Goal: Task Accomplishment & Management: Complete application form

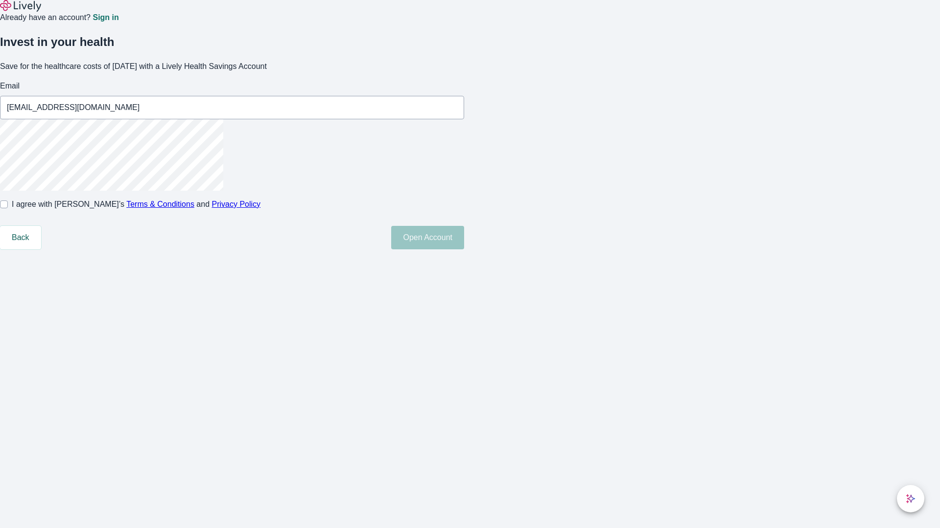
click at [8, 208] on input "I agree with Lively’s Terms & Conditions and Privacy Policy" at bounding box center [4, 205] width 8 height 8
checkbox input "true"
click at [464, 250] on button "Open Account" at bounding box center [427, 237] width 73 height 23
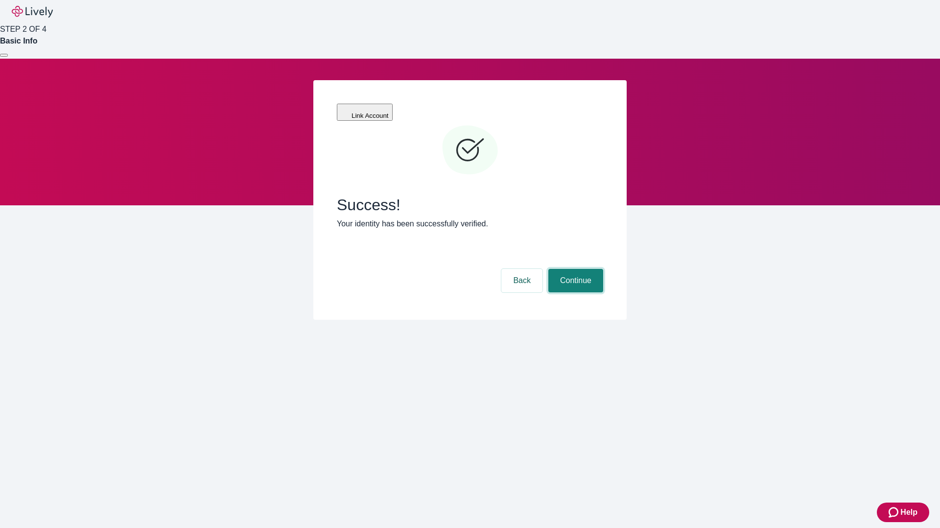
click at [574, 269] on button "Continue" at bounding box center [575, 280] width 55 height 23
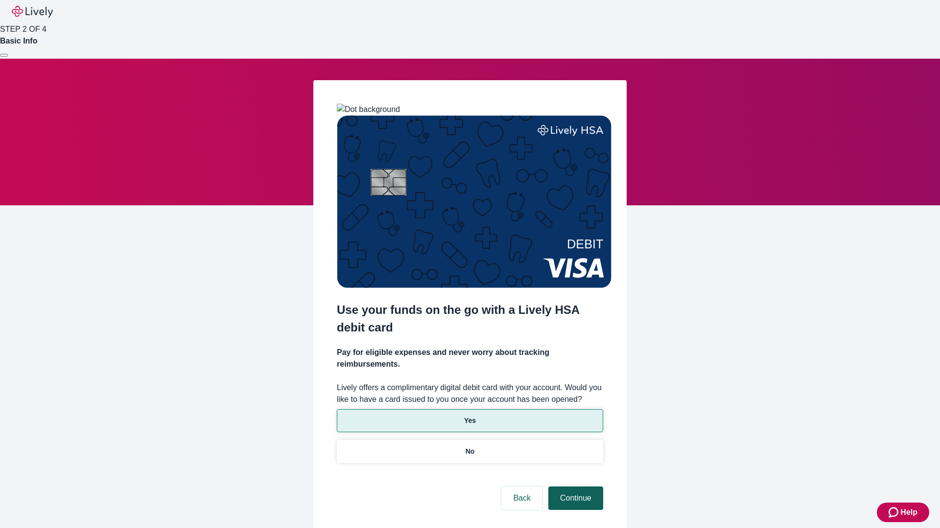
click at [469, 447] on p "No" at bounding box center [469, 452] width 9 height 10
click at [574, 487] on button "Continue" at bounding box center [575, 498] width 55 height 23
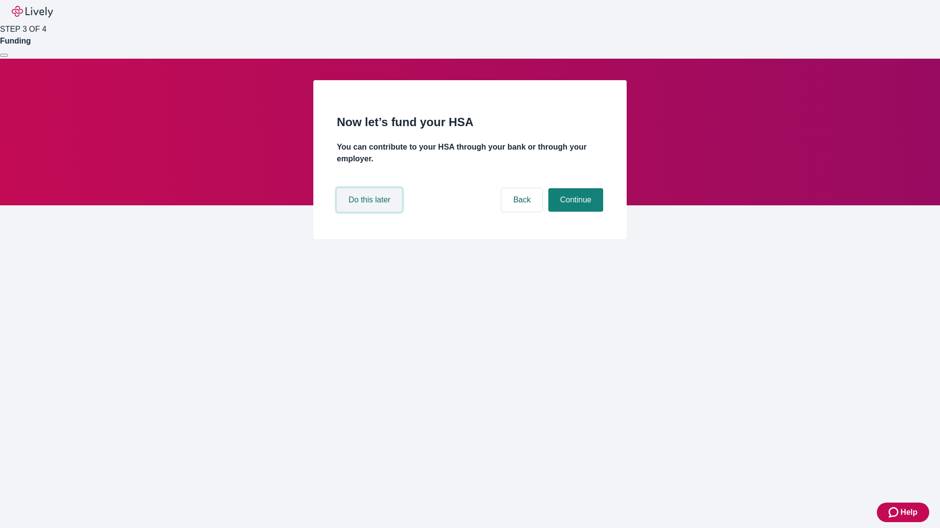
click at [370, 212] on button "Do this later" at bounding box center [369, 199] width 65 height 23
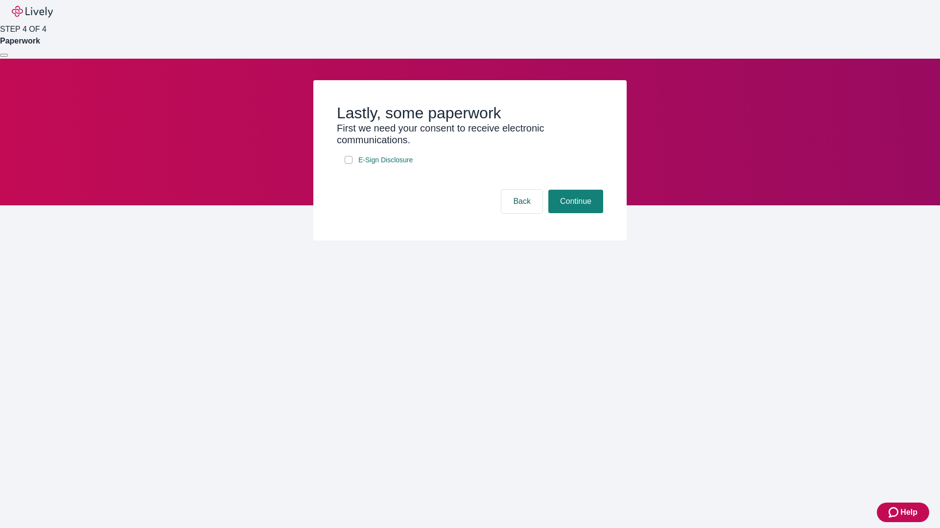
click at [348, 164] on input "E-Sign Disclosure" at bounding box center [348, 160] width 8 height 8
checkbox input "true"
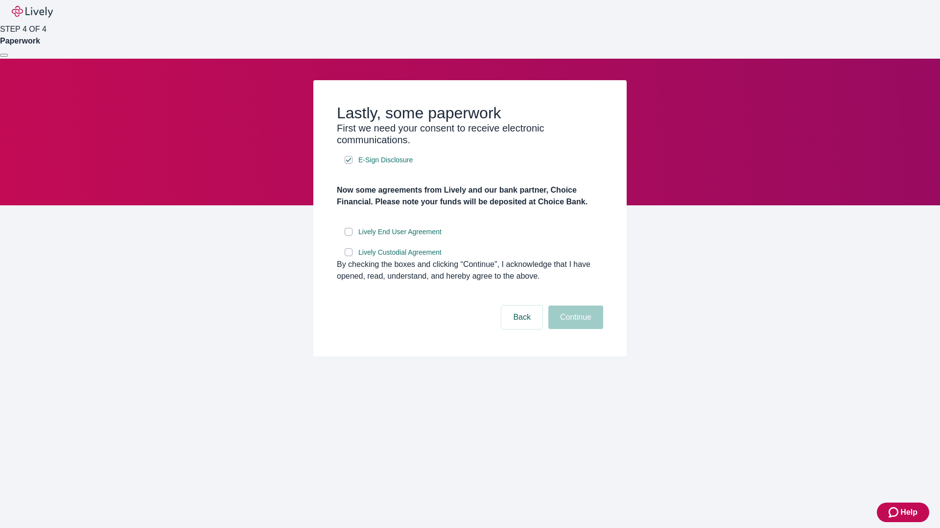
click at [348, 236] on input "Lively End User Agreement" at bounding box center [348, 232] width 8 height 8
checkbox input "true"
click at [348, 256] on input "Lively Custodial Agreement" at bounding box center [348, 253] width 8 height 8
checkbox input "true"
click at [574, 329] on button "Continue" at bounding box center [575, 317] width 55 height 23
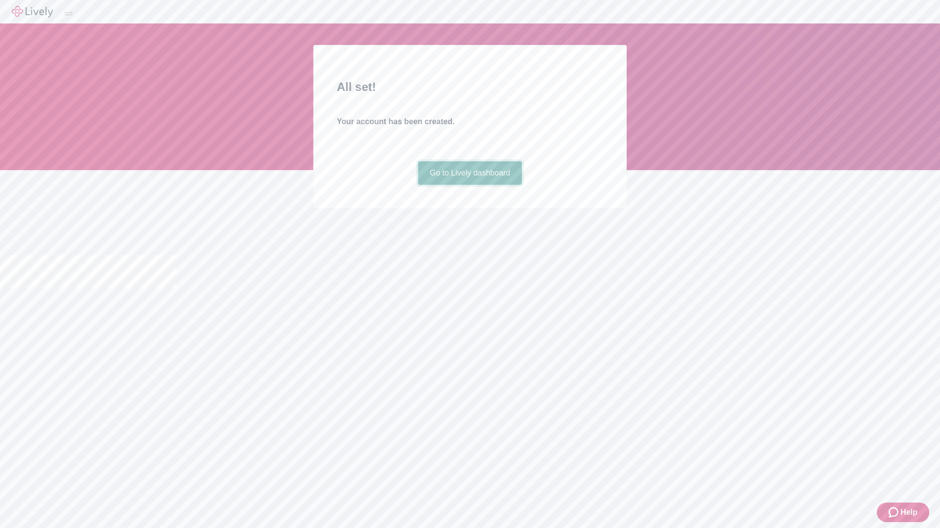
click at [469, 185] on link "Go to Lively dashboard" at bounding box center [470, 172] width 104 height 23
